Goal: Task Accomplishment & Management: Use online tool/utility

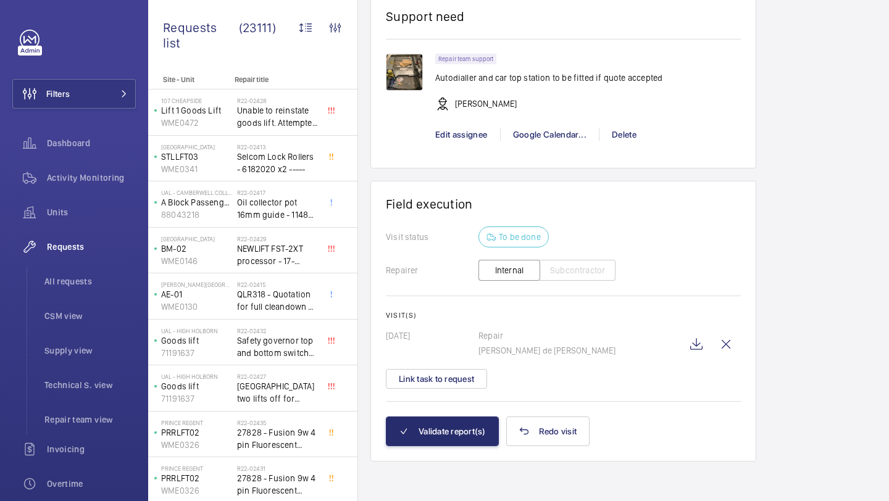
scroll to position [1141, 0]
click at [696, 343] on wm-front-icon-button at bounding box center [697, 345] width 30 height 30
click at [453, 387] on button "Link task to request" at bounding box center [436, 379] width 101 height 20
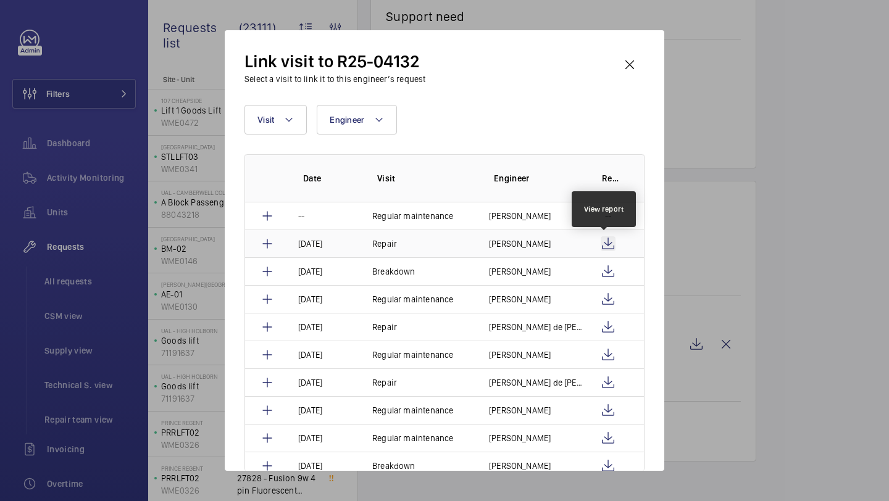
click at [606, 236] on wm-front-icon-button at bounding box center [608, 243] width 15 height 15
click at [624, 75] on wm-front-icon-button at bounding box center [630, 65] width 30 height 30
